Goal: Information Seeking & Learning: Learn about a topic

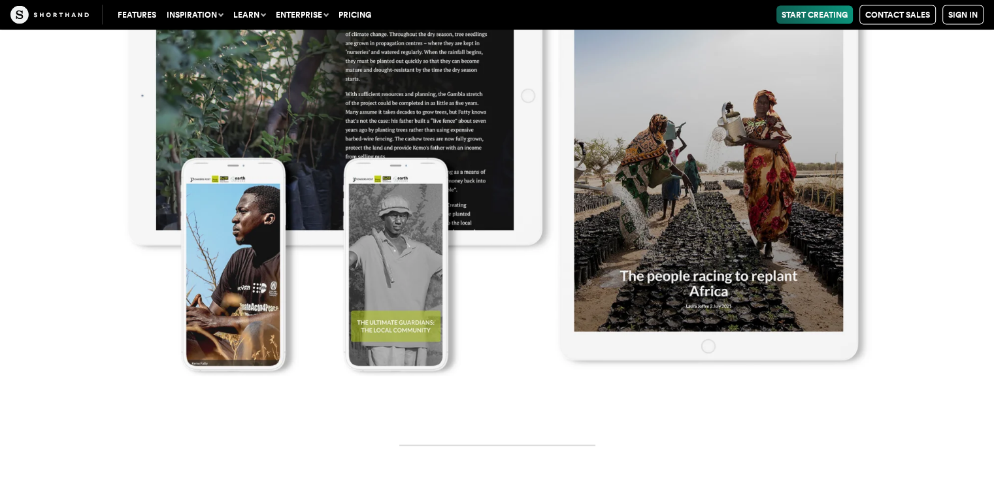
scroll to position [7712, 0]
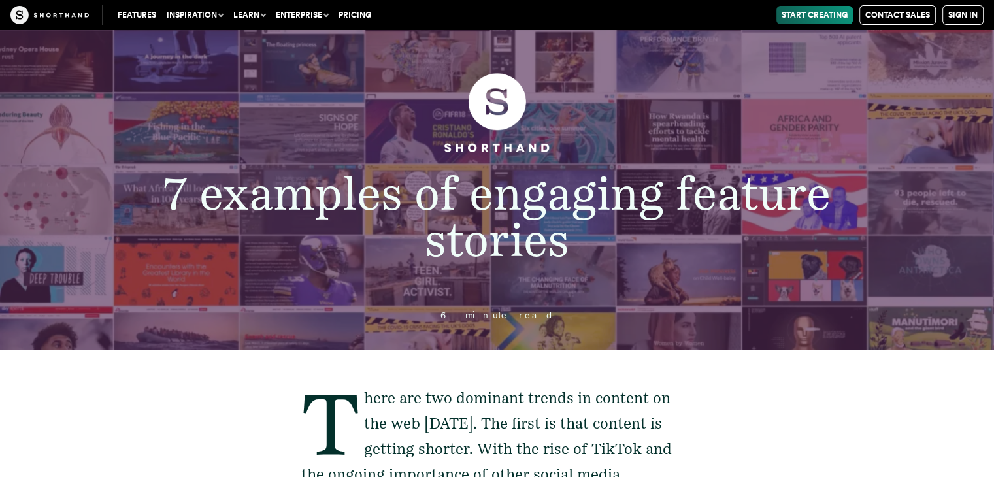
drag, startPoint x: 755, startPoint y: 279, endPoint x: 806, endPoint y: -57, distance: 339.7
